Goal: Task Accomplishment & Management: Use online tool/utility

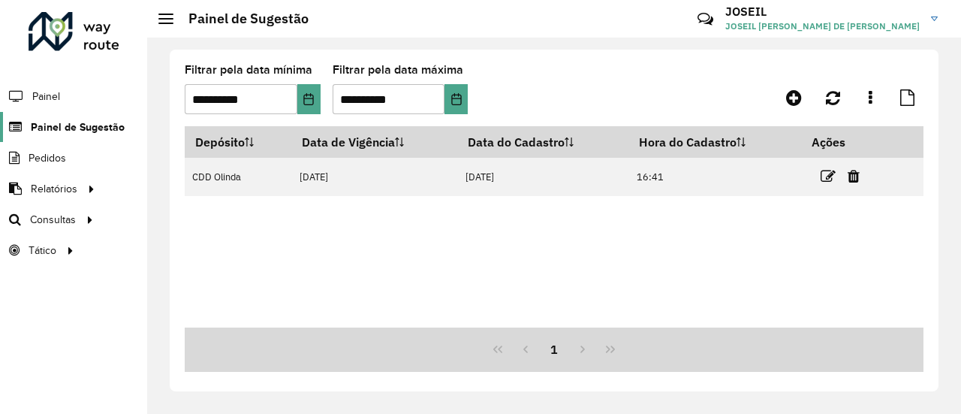
click at [65, 122] on span "Painel de Sugestão" at bounding box center [78, 127] width 94 height 16
click at [65, 146] on link "Pedidos" at bounding box center [34, 158] width 68 height 30
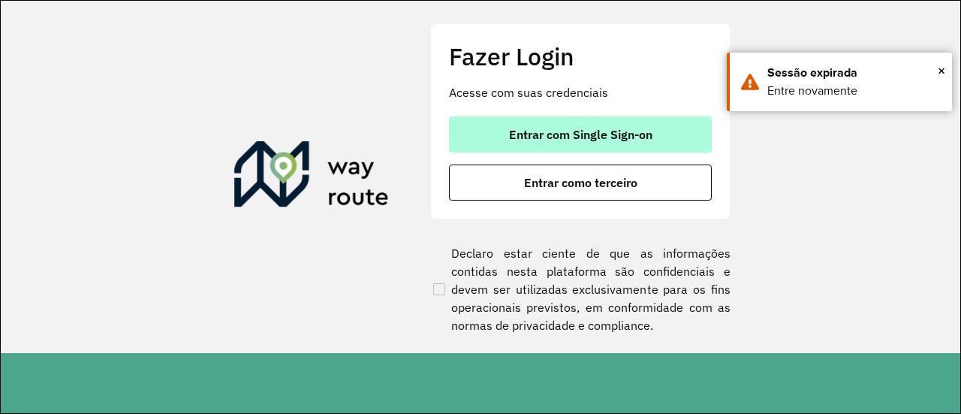
click at [581, 128] on span "Entrar com Single Sign-on" at bounding box center [580, 134] width 143 height 12
